Goal: Task Accomplishment & Management: Use online tool/utility

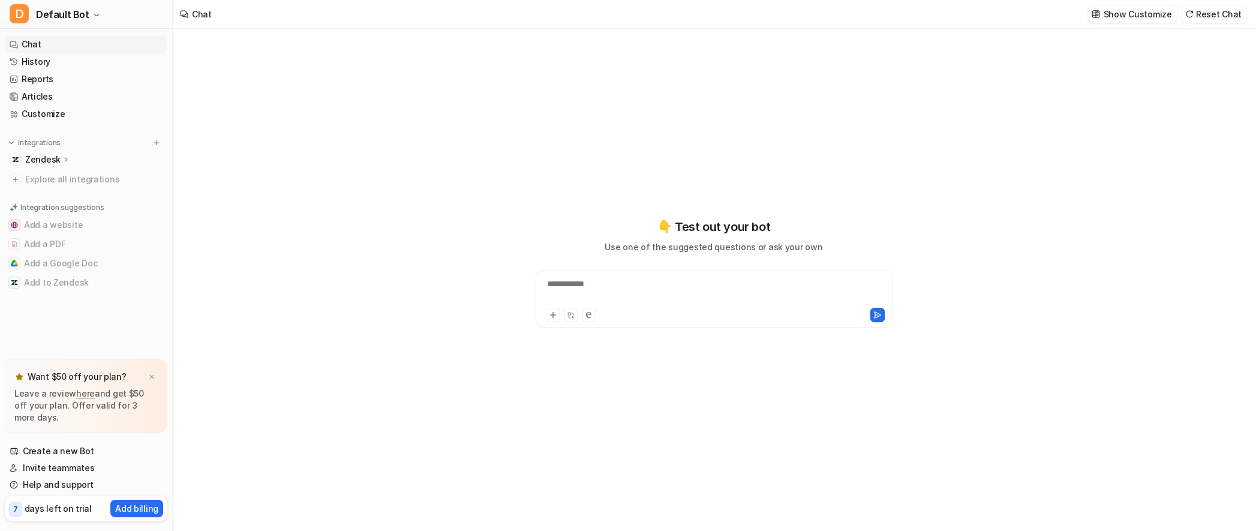
type textarea "**********"
click at [53, 152] on div "Zendesk" at bounding box center [86, 159] width 163 height 17
click at [74, 212] on link "AI Agent" at bounding box center [92, 211] width 150 height 17
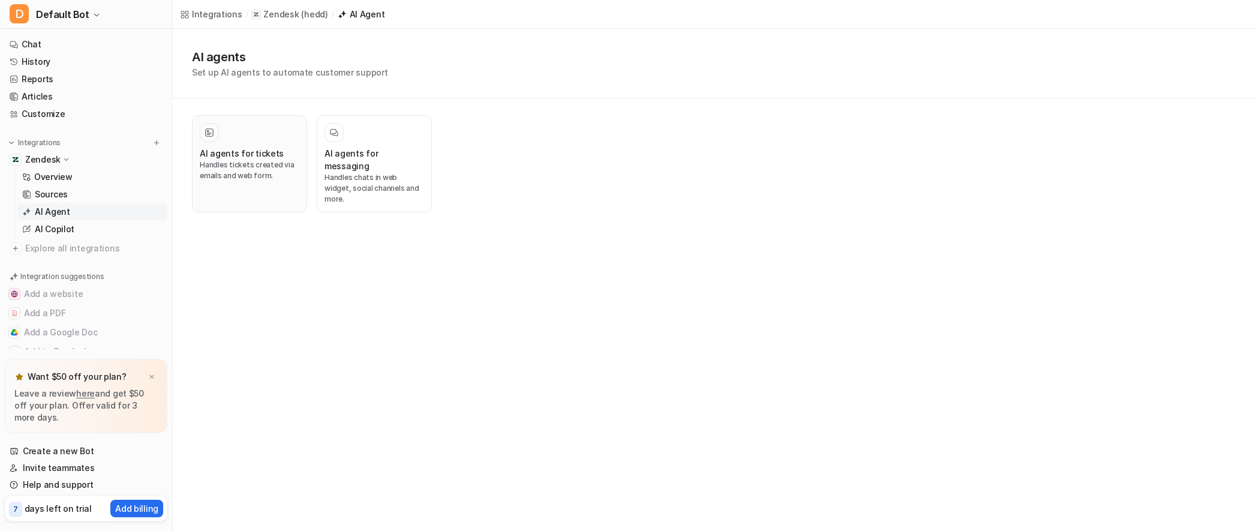
click at [215, 134] on div at bounding box center [209, 132] width 19 height 19
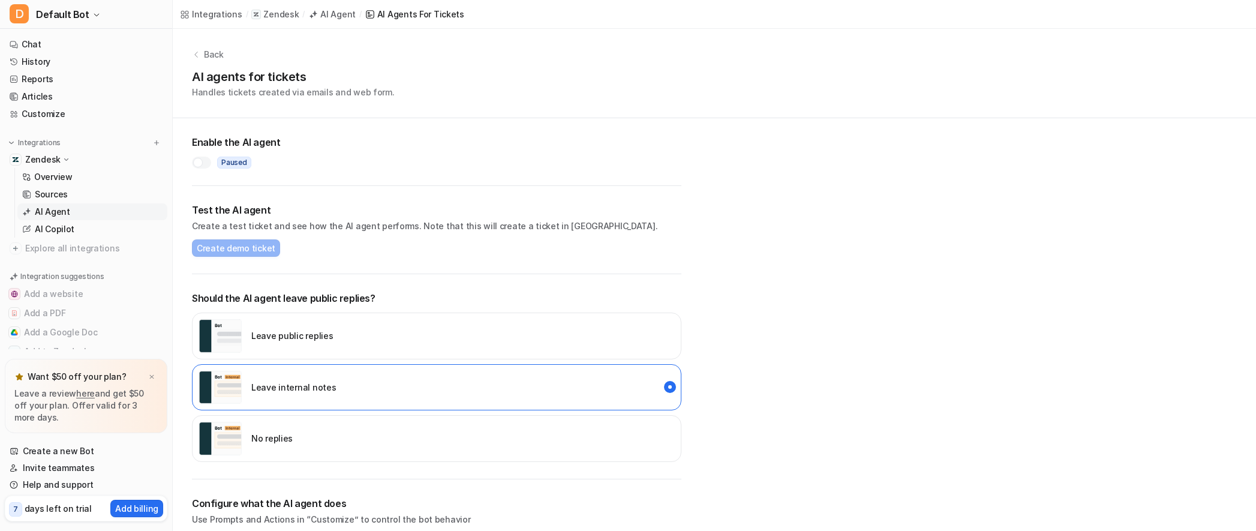
click at [206, 160] on div at bounding box center [201, 163] width 19 height 12
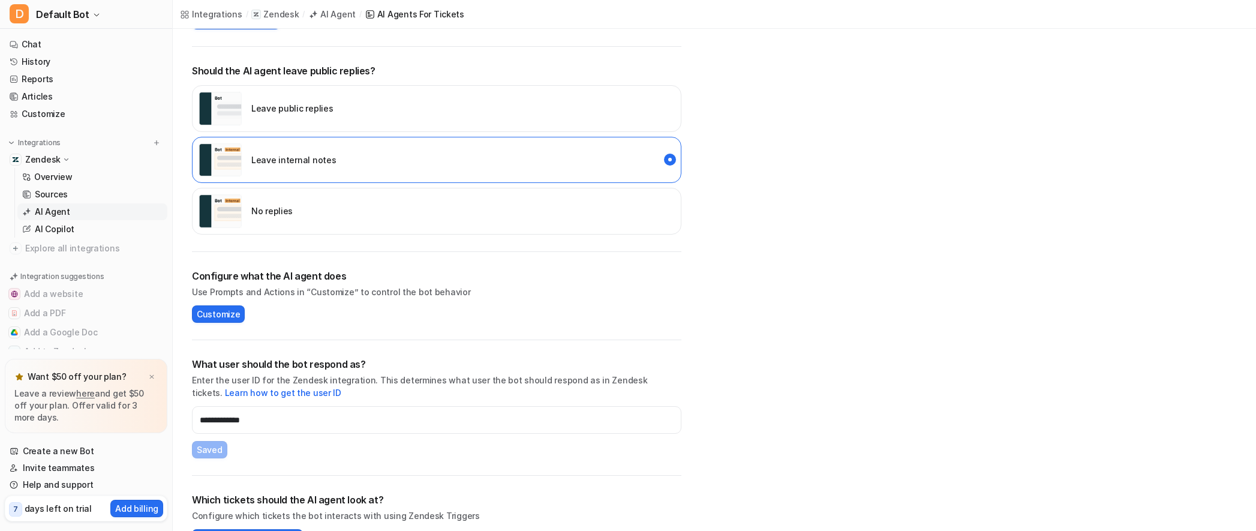
scroll to position [260, 0]
